Goal: Task Accomplishment & Management: Use online tool/utility

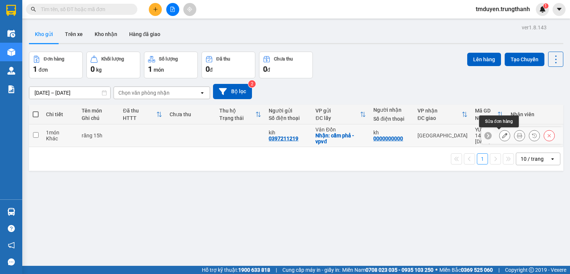
click at [502, 135] on icon at bounding box center [504, 135] width 5 height 5
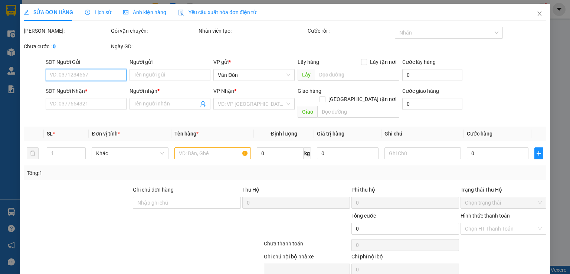
type input "0397211219"
type input "kih"
checkbox input "true"
type input "cẩm phả - vpvđ"
type input "0000000000"
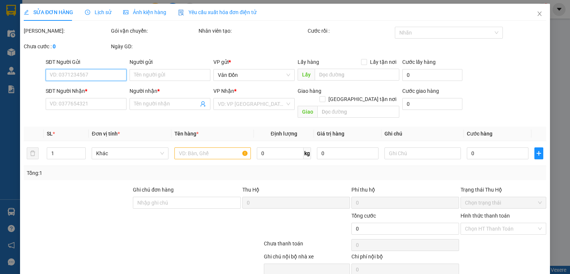
type input "kh"
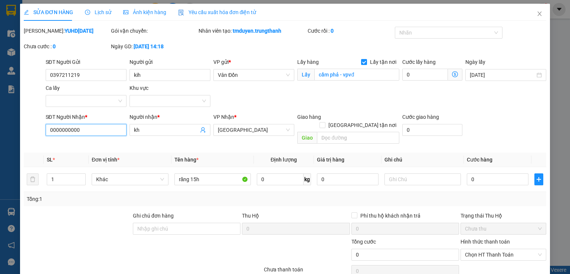
drag, startPoint x: 85, startPoint y: 129, endPoint x: 0, endPoint y: 127, distance: 85.4
click at [0, 127] on div "SỬA ĐƠN HÀNG Lịch sử Ảnh kiện hàng Yêu cầu xuất hóa đơn điện tử Total Paid Fee …" at bounding box center [285, 137] width 570 height 274
type input "0987868511"
drag, startPoint x: 339, startPoint y: 128, endPoint x: 340, endPoint y: 121, distance: 7.1
click at [340, 132] on input "text" at bounding box center [358, 138] width 82 height 12
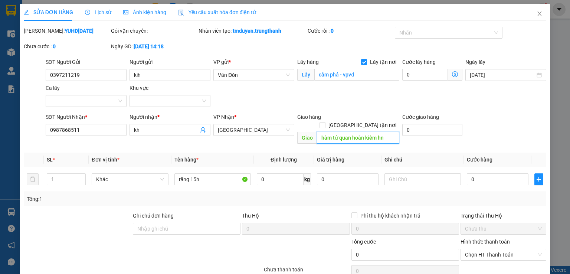
type input "hàm tử quan hoàn kiếm hn"
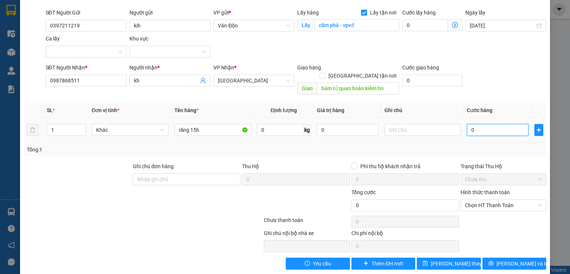
click at [467, 124] on input "0" at bounding box center [498, 130] width 62 height 12
type input "50"
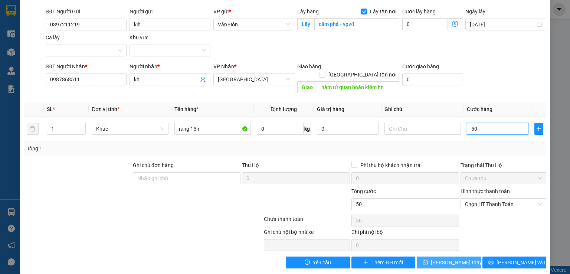
type input "50"
type input "50.000"
click at [438, 258] on span "[PERSON_NAME] thay đổi" at bounding box center [460, 262] width 59 height 8
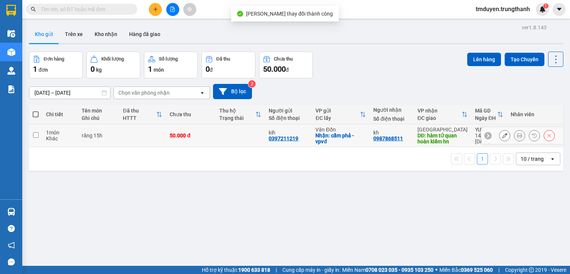
click at [34, 134] on input "checkbox" at bounding box center [36, 135] width 6 height 6
checkbox input "true"
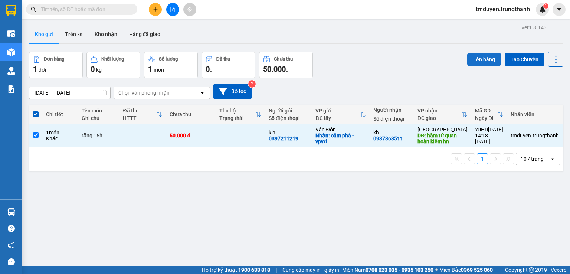
click at [479, 53] on button "Lên hàng" at bounding box center [484, 59] width 34 height 13
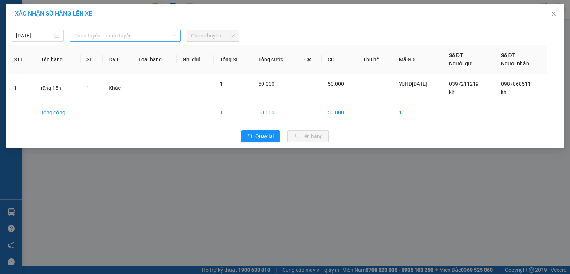
click at [153, 31] on span "Chọn tuyến - nhóm tuyến" at bounding box center [125, 35] width 102 height 11
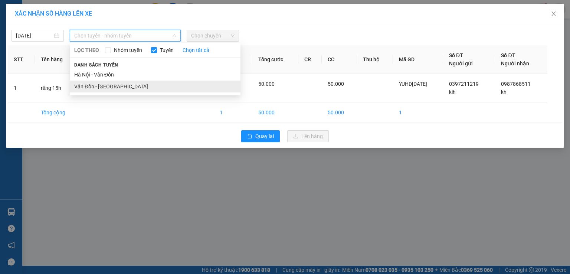
click at [164, 83] on li "Vân Đồn - [GEOGRAPHIC_DATA]" at bounding box center [155, 87] width 171 height 12
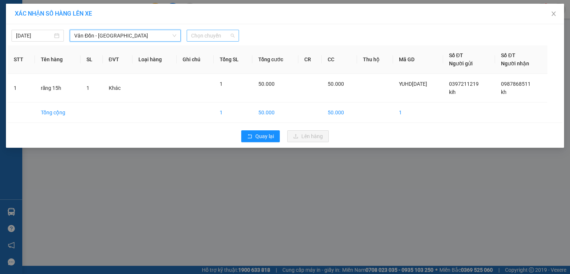
click at [216, 40] on span "Chọn chuyến" at bounding box center [212, 35] width 43 height 11
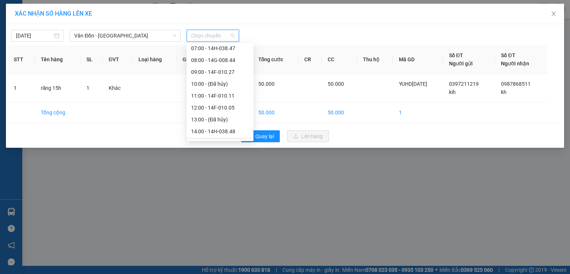
scroll to position [99, 0]
click at [210, 106] on div "15:00 - 14E-009.20" at bounding box center [220, 106] width 58 height 8
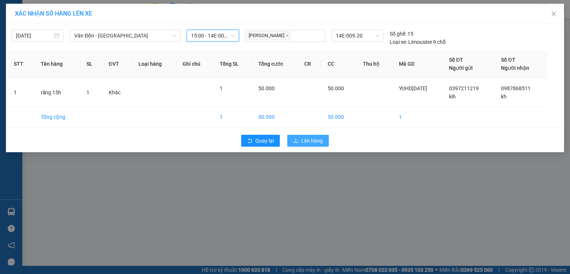
click at [321, 144] on span "Lên hàng" at bounding box center [312, 141] width 22 height 8
